Goal: Task Accomplishment & Management: Use online tool/utility

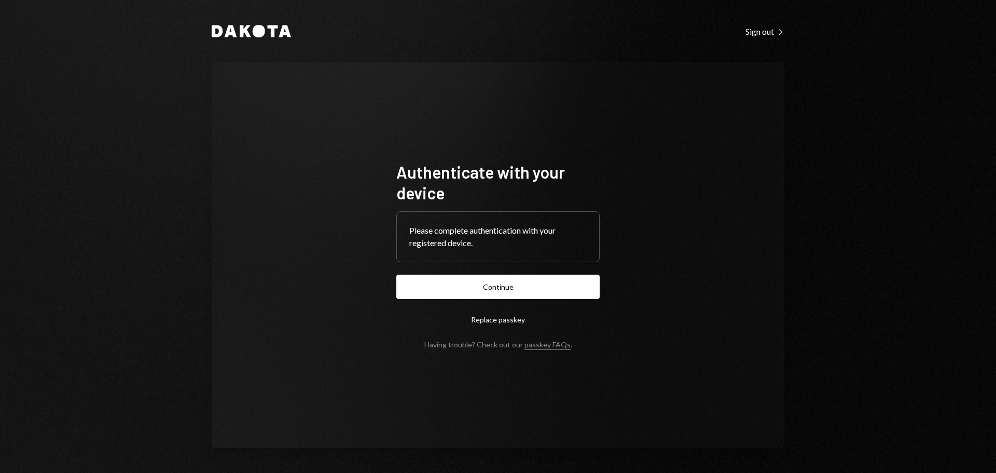
click at [528, 284] on button "Continue" at bounding box center [497, 287] width 203 height 24
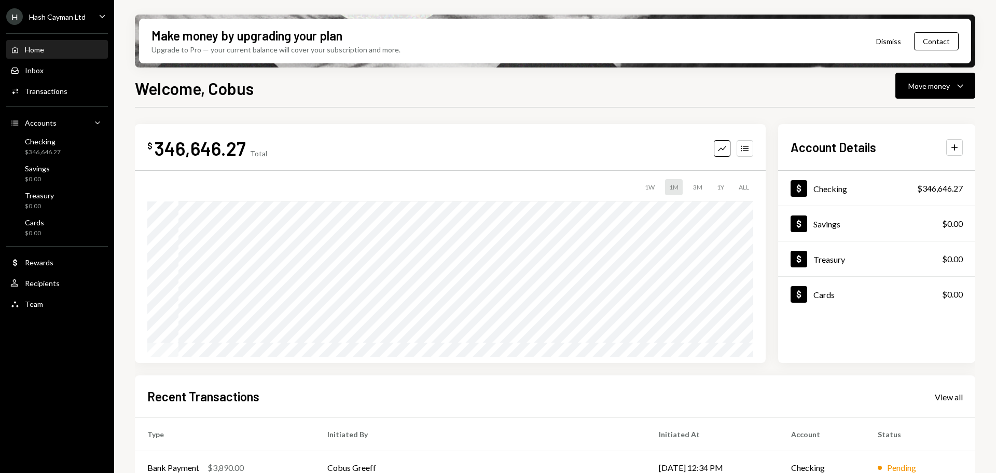
click at [771, 189] on div "$ 346,646.27 Total Graph Accounts 1W 1M 3M 1Y ALL Account Details Plus Dollar C…" at bounding box center [555, 243] width 841 height 239
click at [29, 140] on div "Checking" at bounding box center [43, 141] width 36 height 9
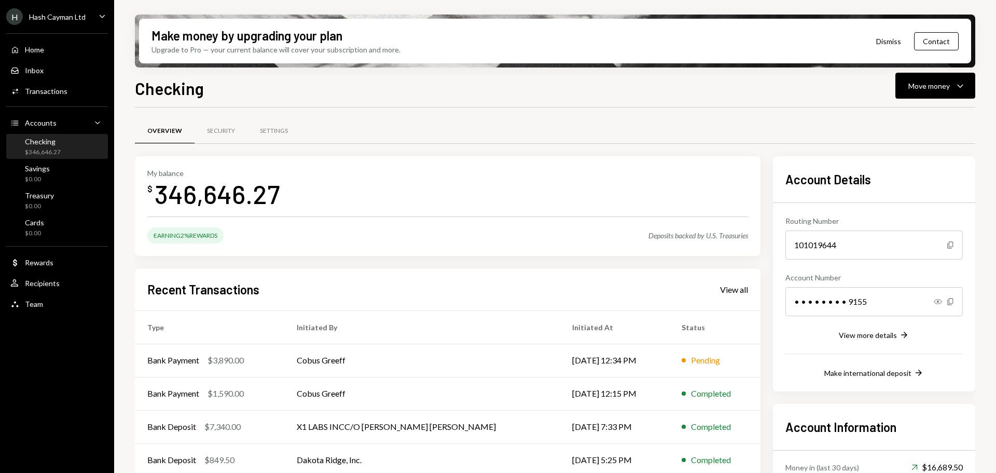
click at [741, 287] on div "View all" at bounding box center [734, 289] width 28 height 10
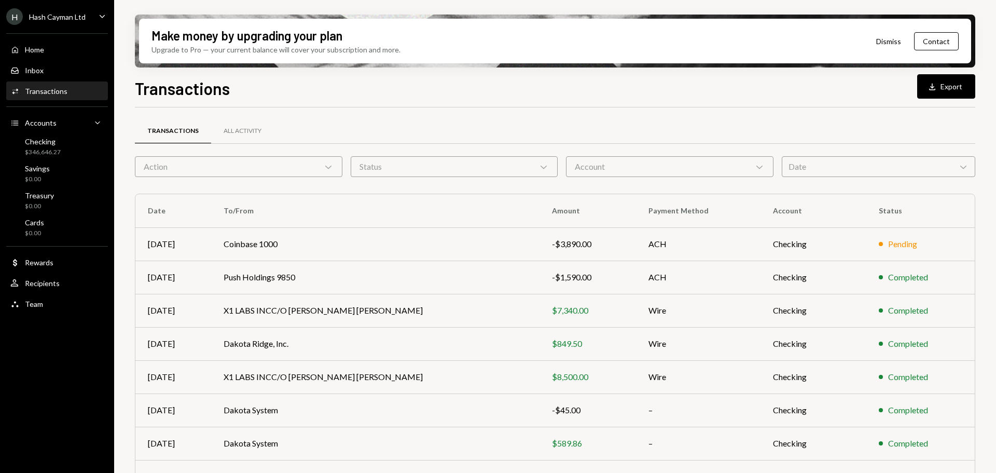
click at [936, 85] on icon "Download" at bounding box center [932, 86] width 10 height 10
click at [56, 48] on div "Home Home" at bounding box center [56, 49] width 93 height 9
